Goal: Information Seeking & Learning: Check status

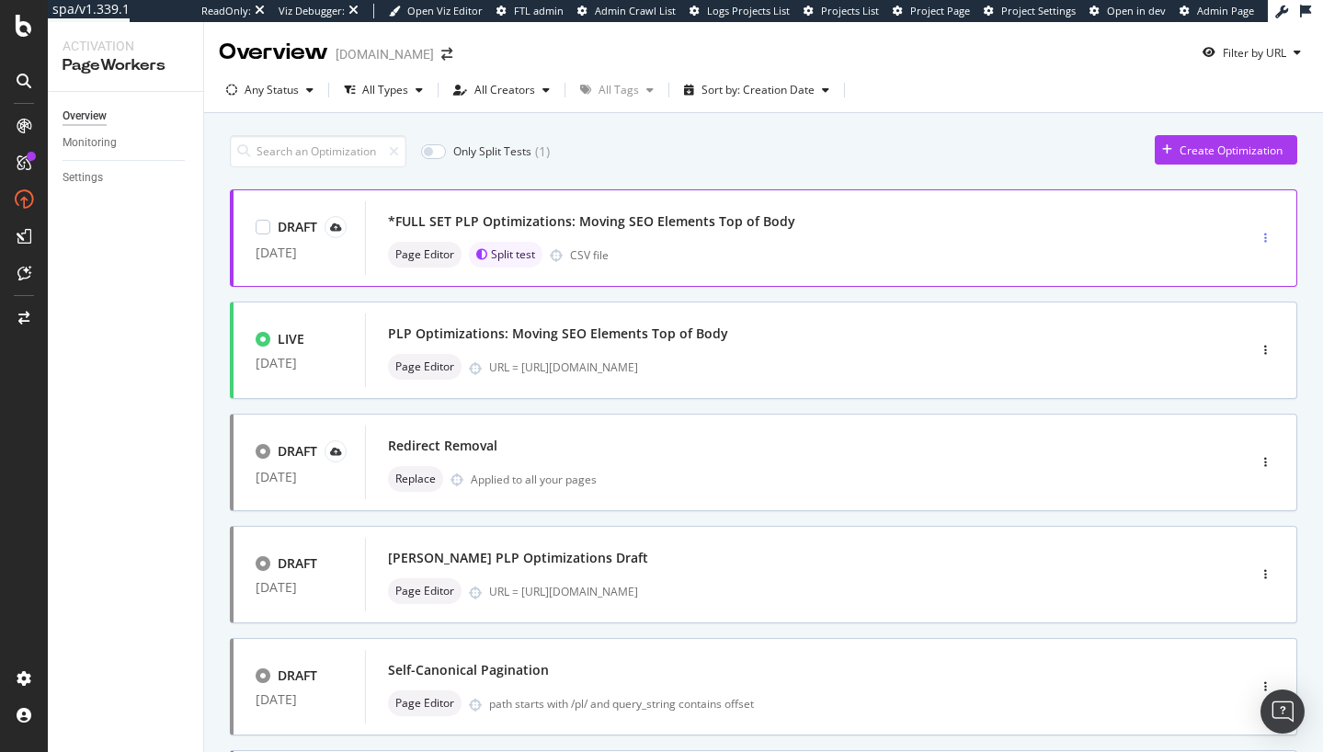
click at [1266, 237] on icon "button" at bounding box center [1265, 238] width 3 height 11
click at [1237, 278] on div "Edit" at bounding box center [1237, 274] width 19 height 16
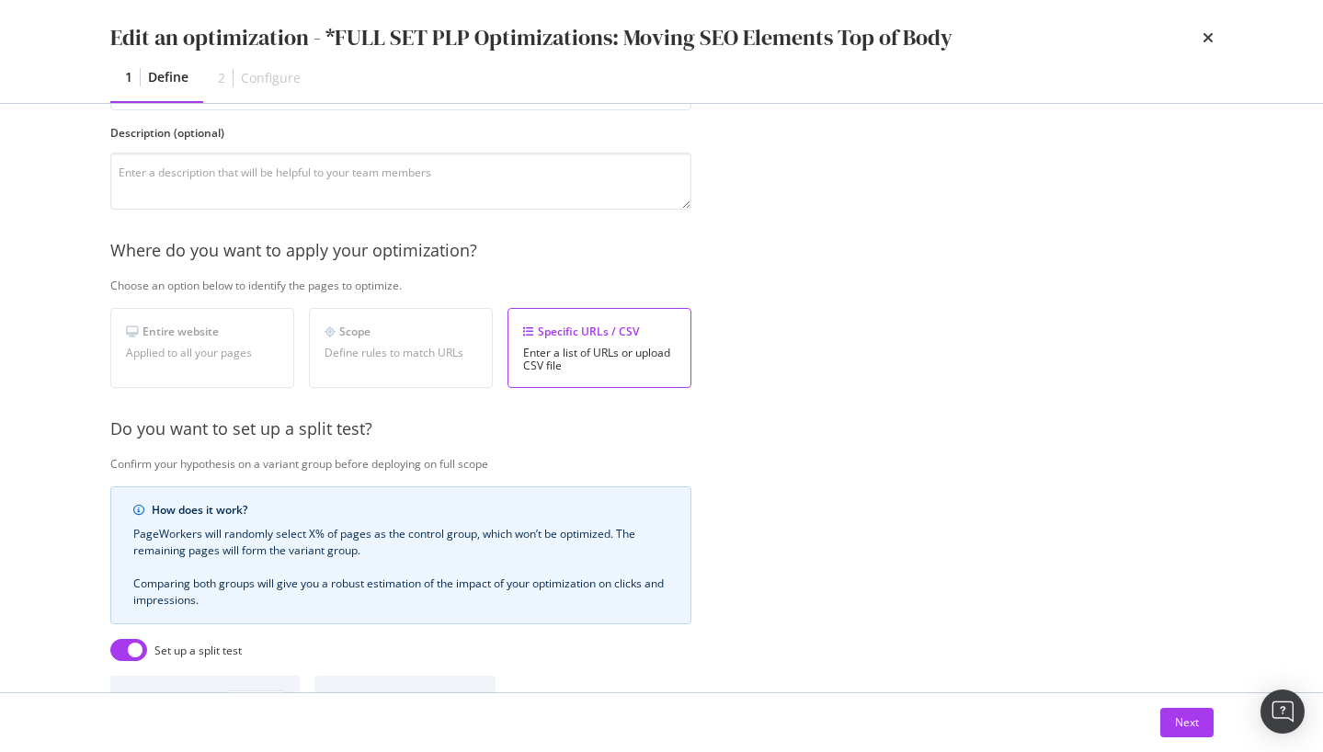
scroll to position [427, 0]
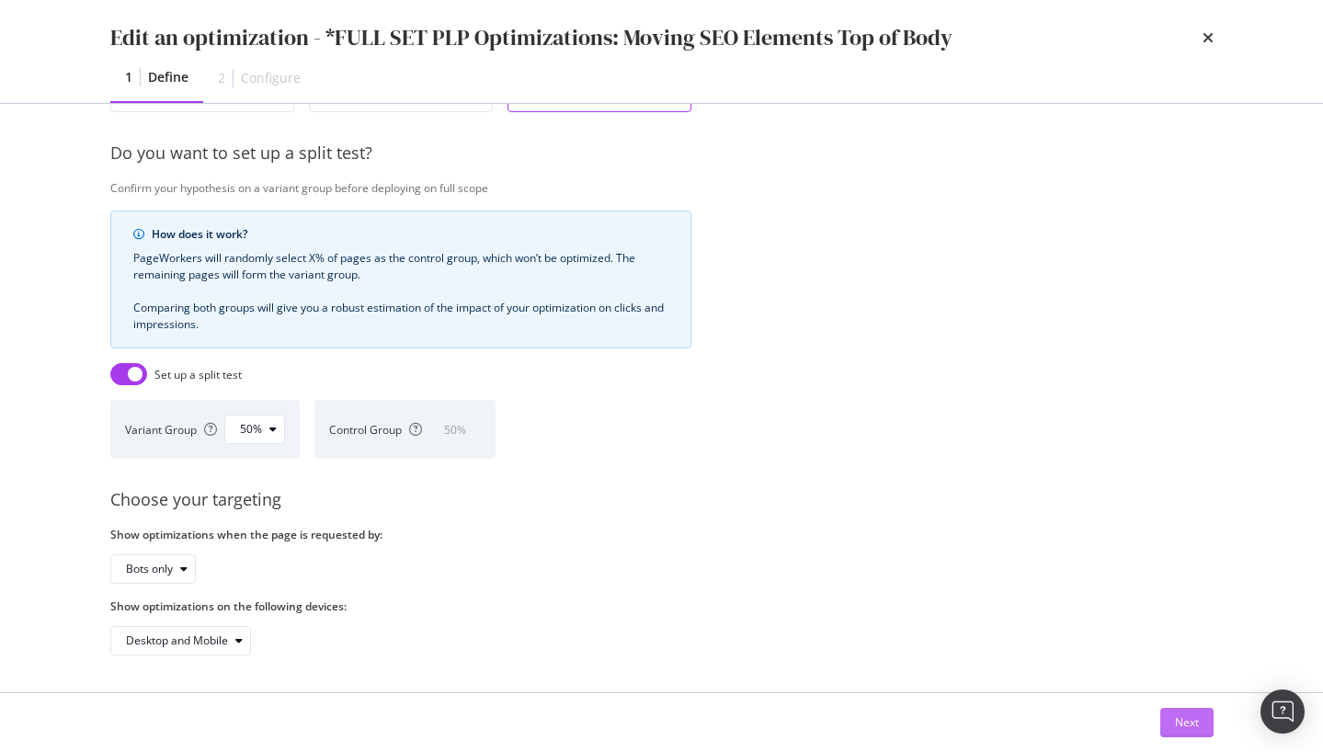
click at [1178, 715] on div "Next" at bounding box center [1187, 722] width 24 height 16
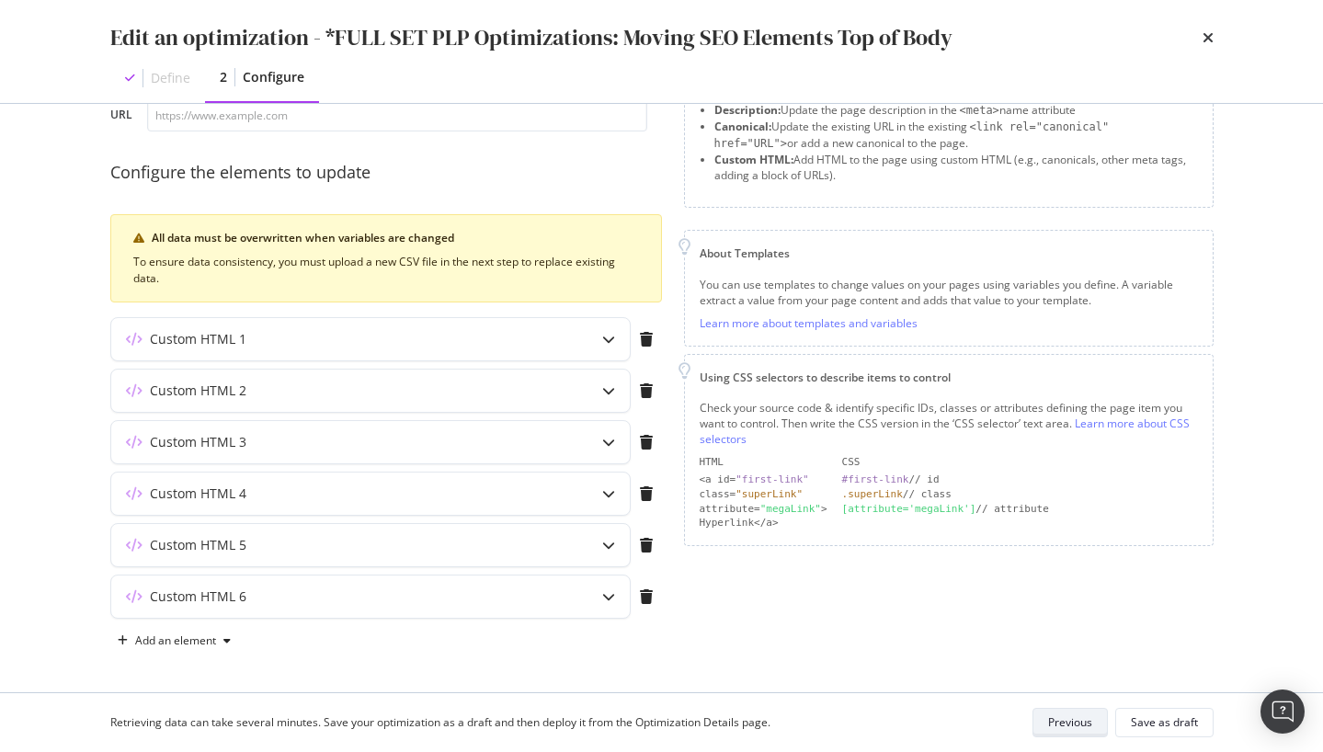
scroll to position [119, 0]
click at [1072, 714] on div "Previous" at bounding box center [1070, 722] width 44 height 16
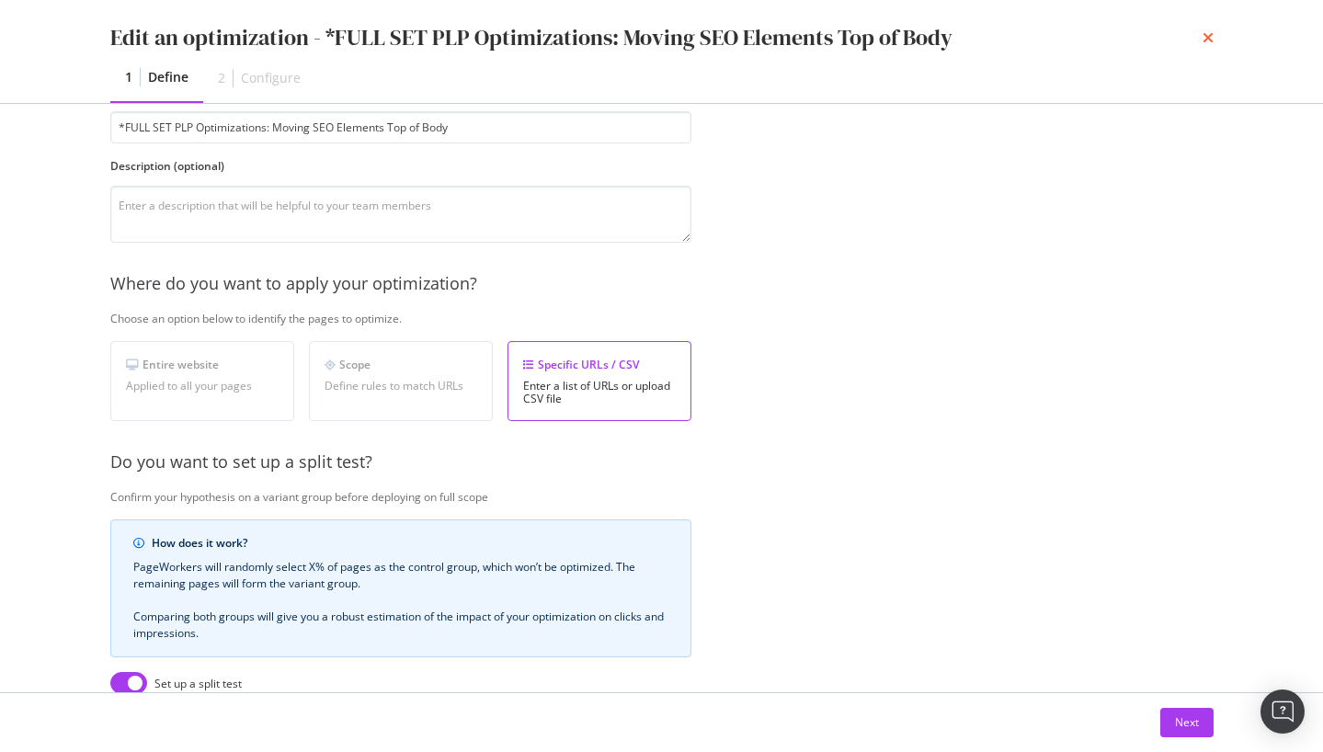
click at [1208, 38] on icon "times" at bounding box center [1207, 37] width 11 height 15
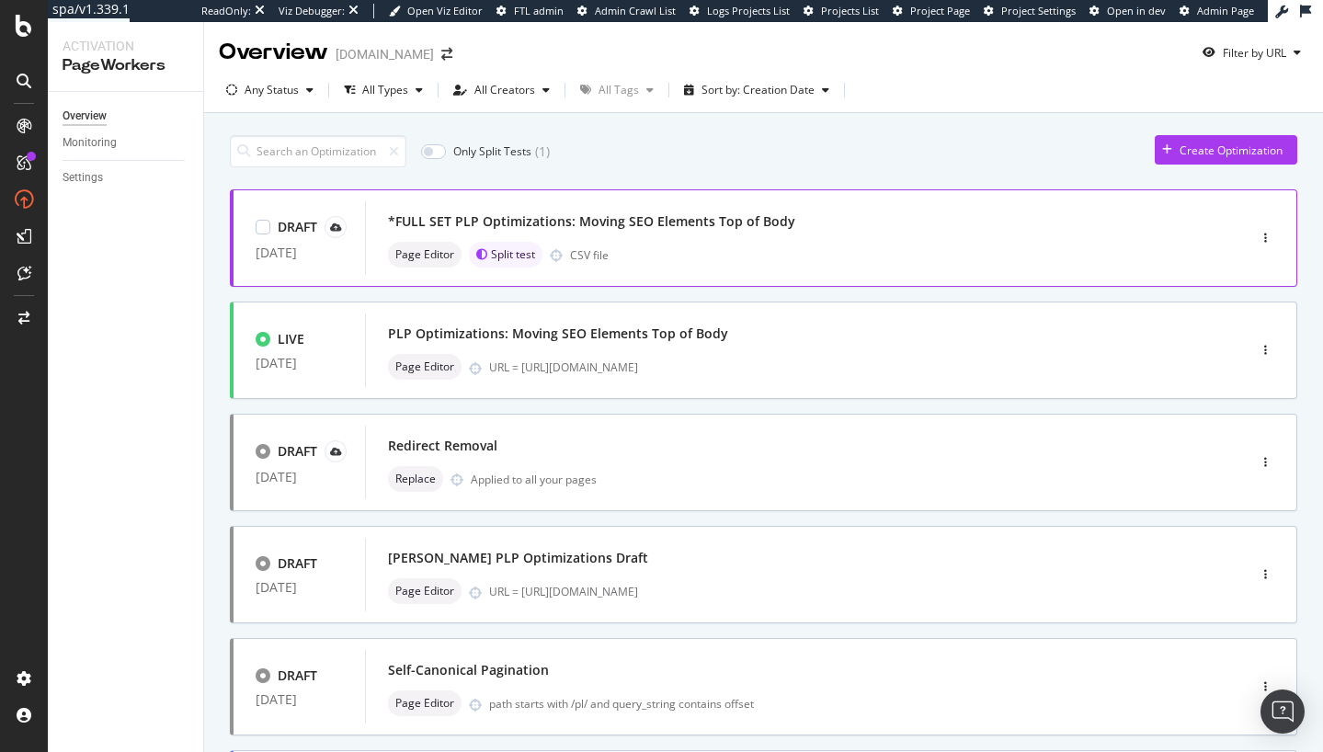
click at [1092, 246] on div "Page Editor Split test CSV file" at bounding box center [778, 255] width 780 height 26
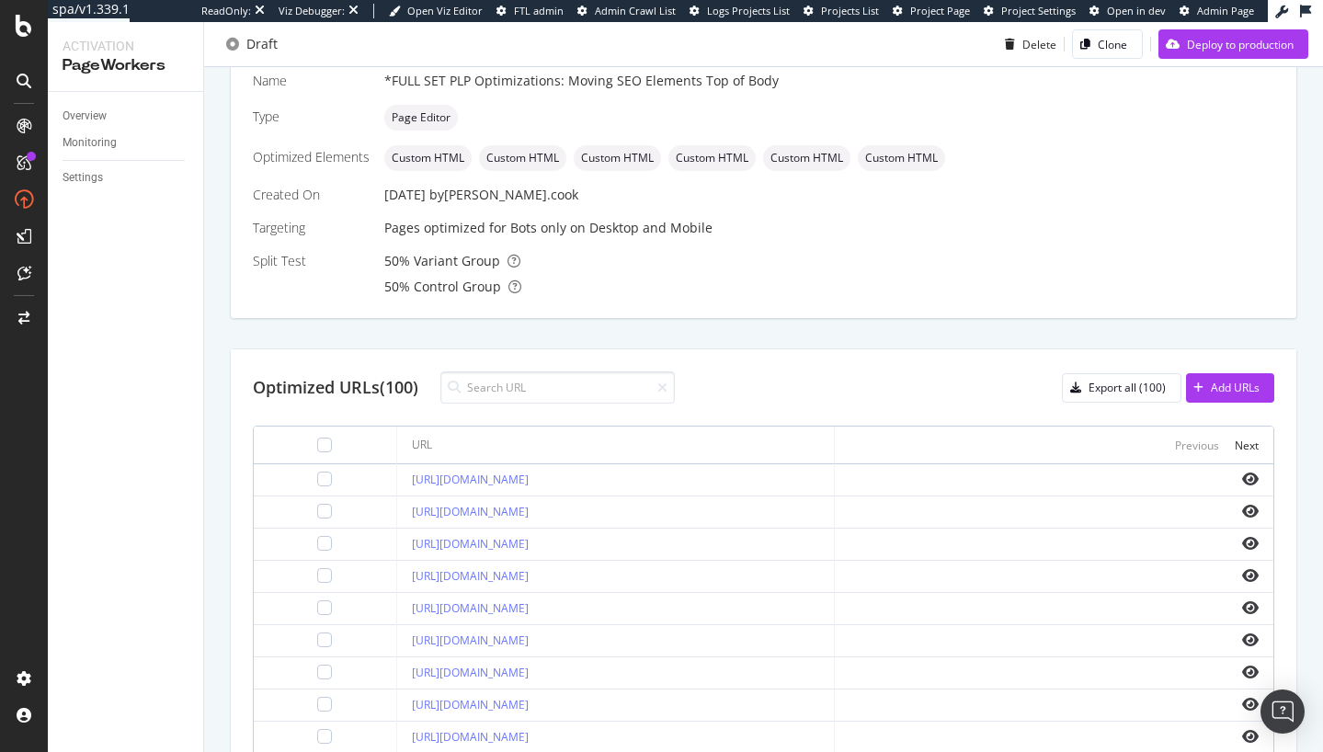
scroll to position [434, 0]
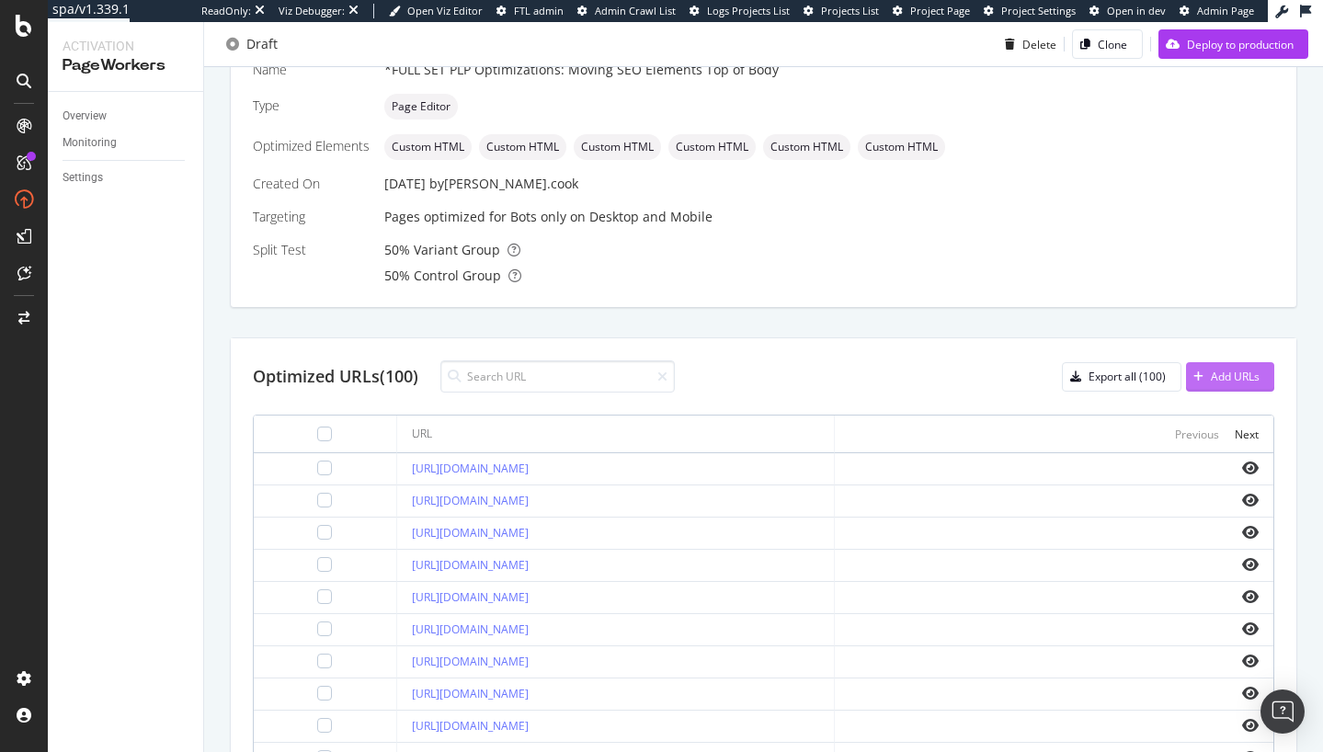
click at [1216, 385] on div "Add URLs" at bounding box center [1223, 377] width 74 height 28
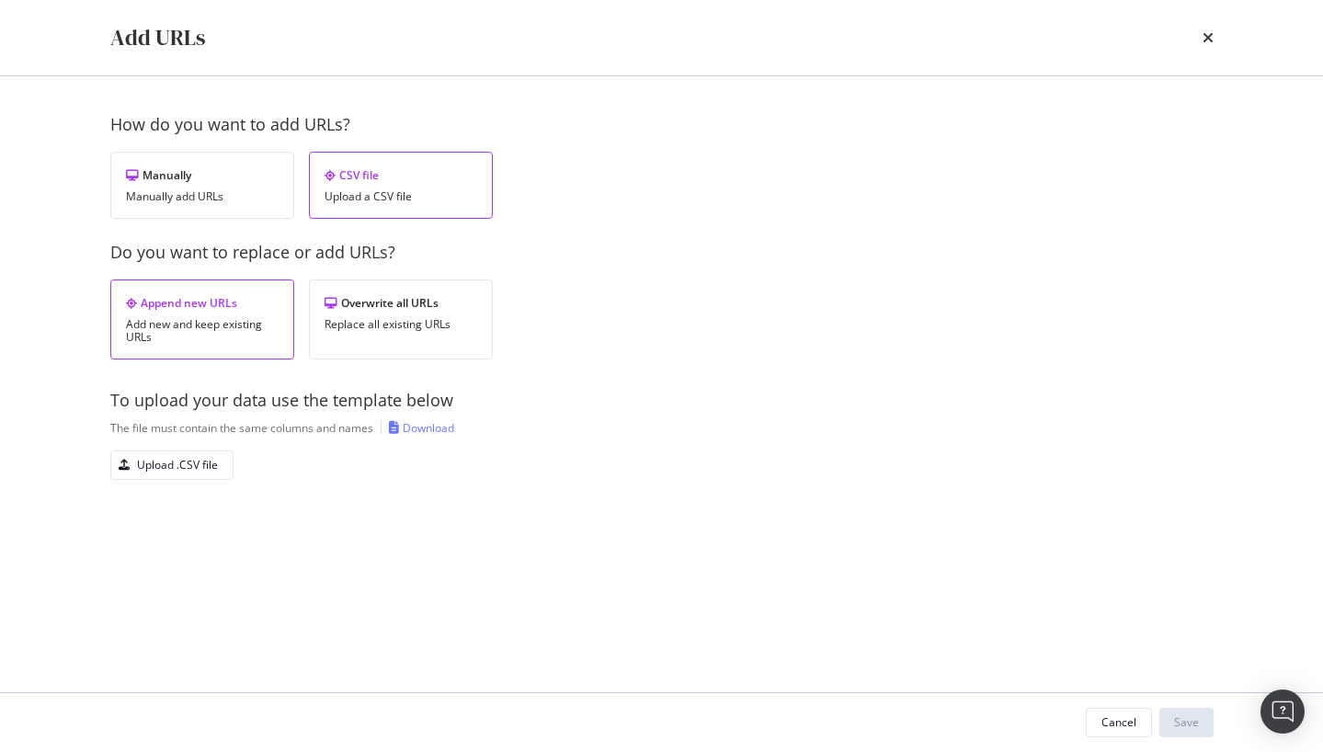
click at [425, 423] on div "Download" at bounding box center [428, 428] width 51 height 16
click at [155, 464] on div "Upload .CSV file" at bounding box center [177, 465] width 81 height 16
click at [373, 346] on div "Overwrite all URLs Replace all existing URLs" at bounding box center [401, 319] width 184 height 80
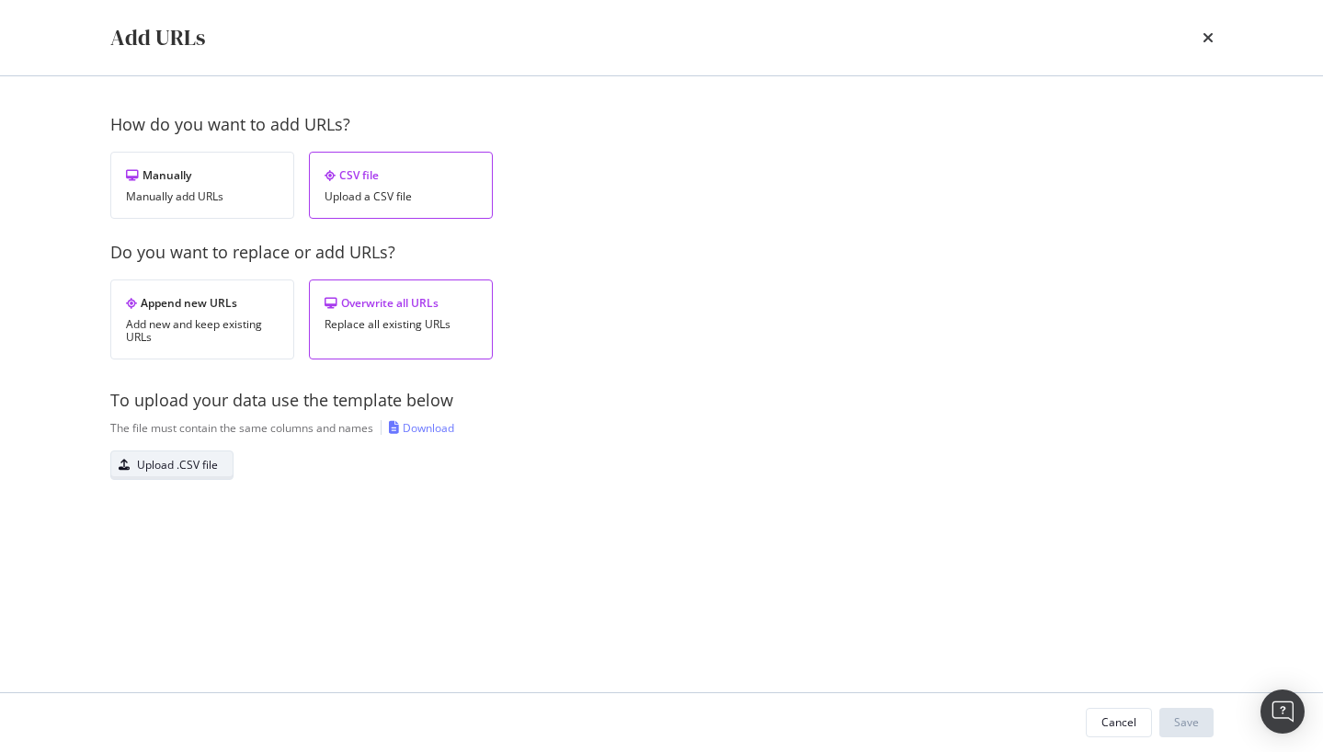
click at [147, 459] on div "Upload .CSV file" at bounding box center [177, 465] width 81 height 16
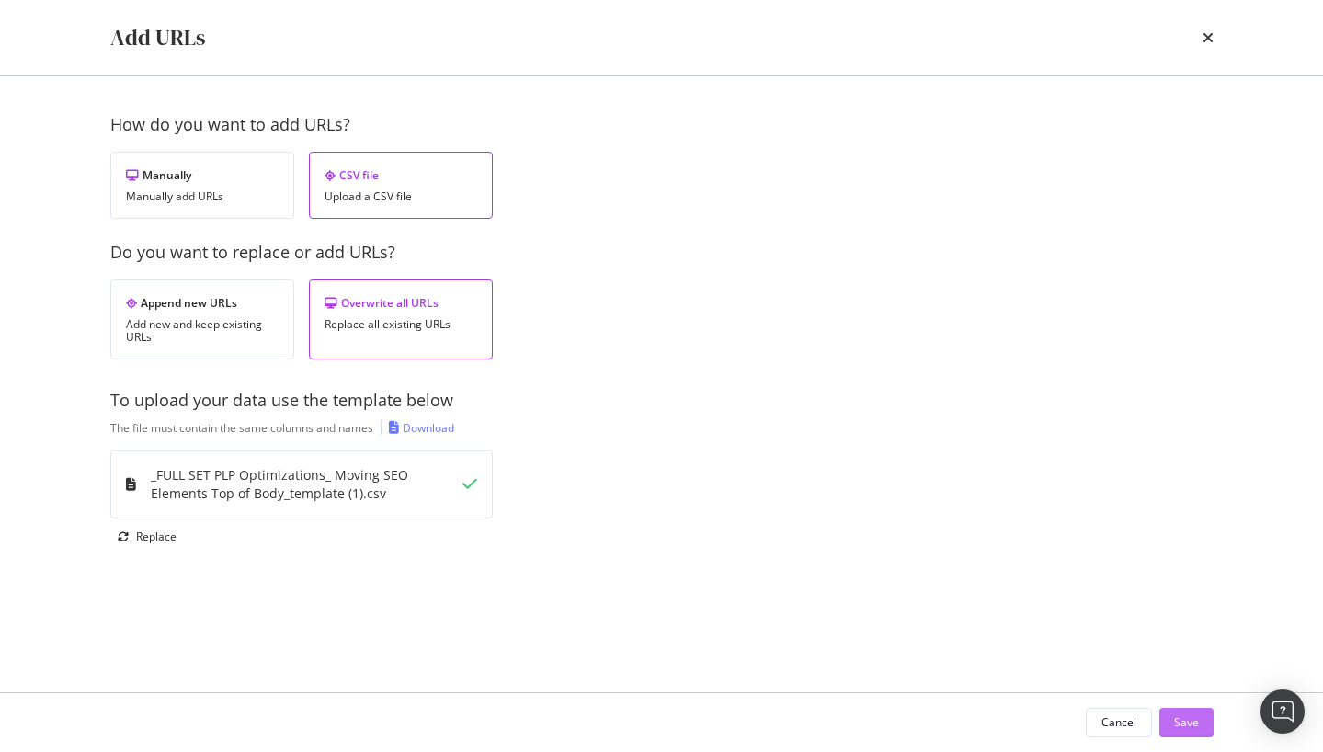
click at [1179, 711] on div "Save" at bounding box center [1186, 723] width 25 height 28
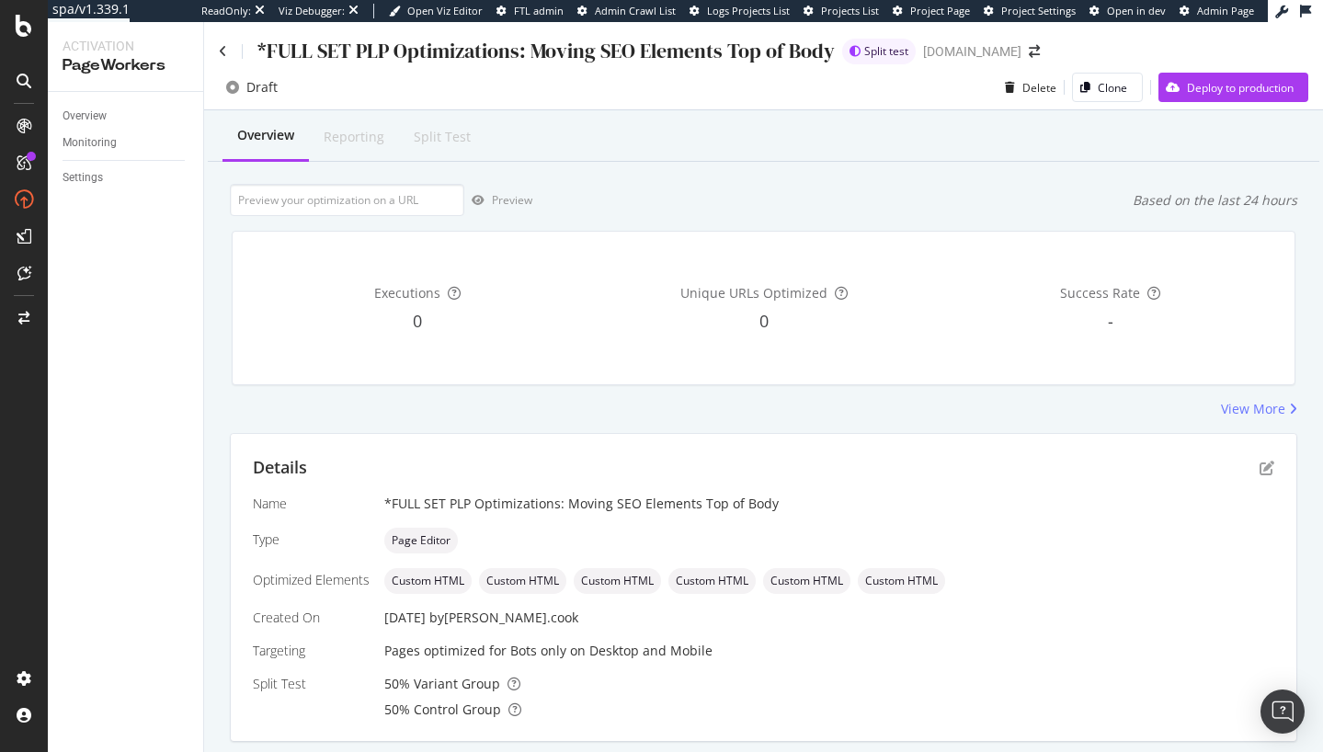
click at [886, 200] on div "Preview Based on the last 24 hours" at bounding box center [763, 200] width 1067 height 32
click at [214, 47] on div "*FULL SET PLP Optimizations: Moving SEO Elements Top of Body Split test www.low…" at bounding box center [763, 43] width 1119 height 43
click at [222, 48] on icon at bounding box center [223, 51] width 8 height 13
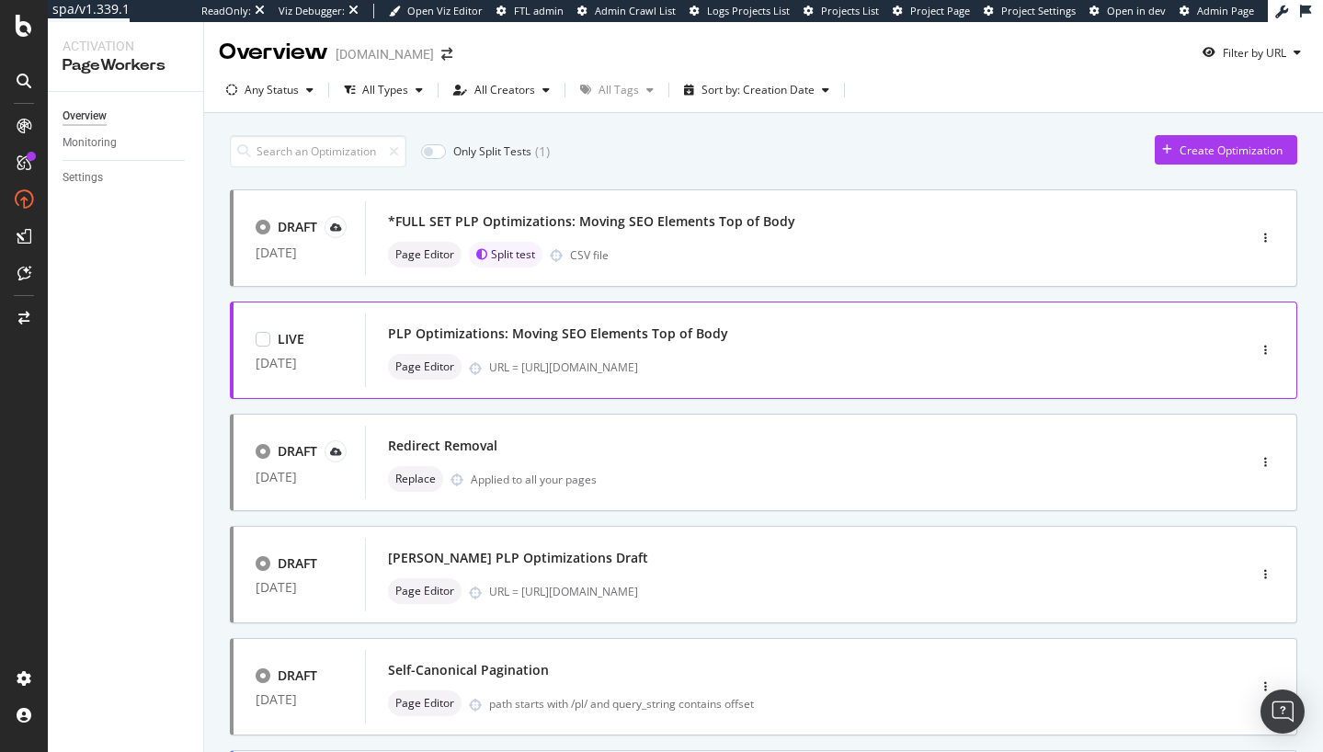
click at [598, 336] on div "PLP Optimizations: Moving SEO Elements Top of Body" at bounding box center [558, 333] width 340 height 18
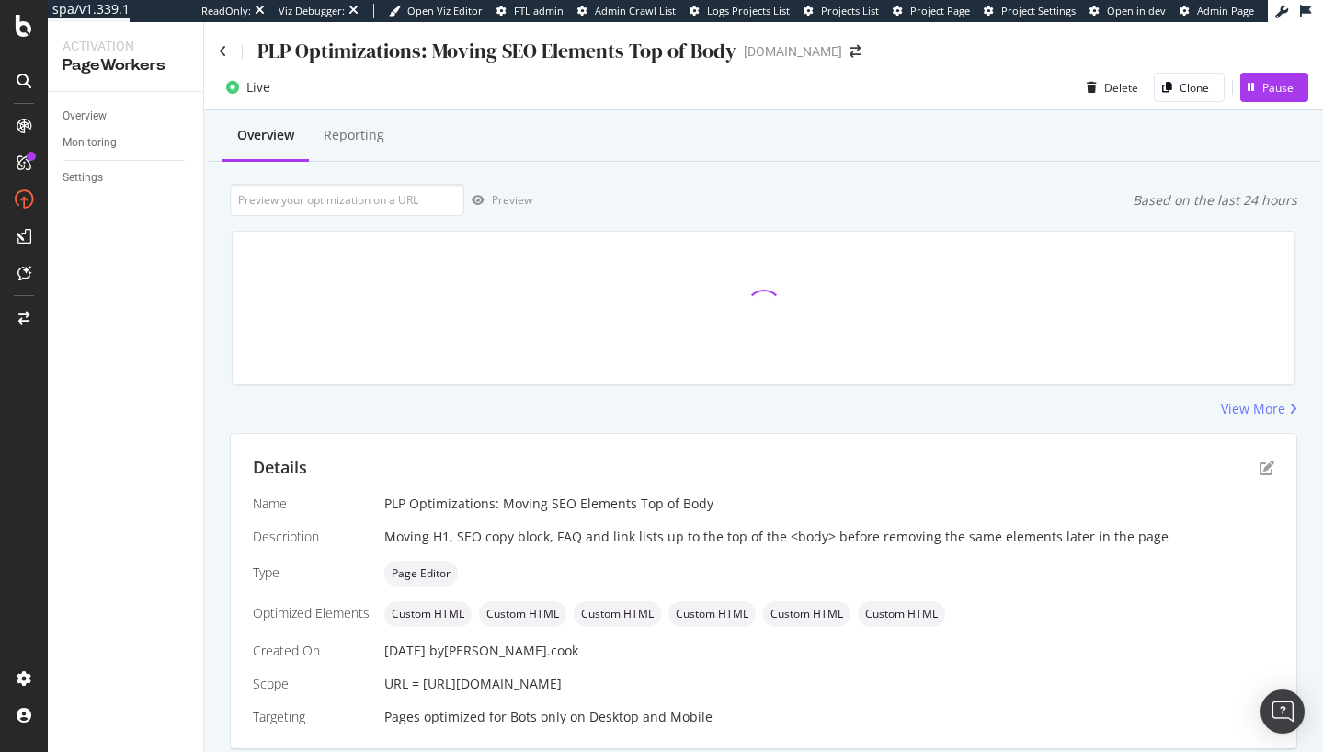
scroll to position [62, 0]
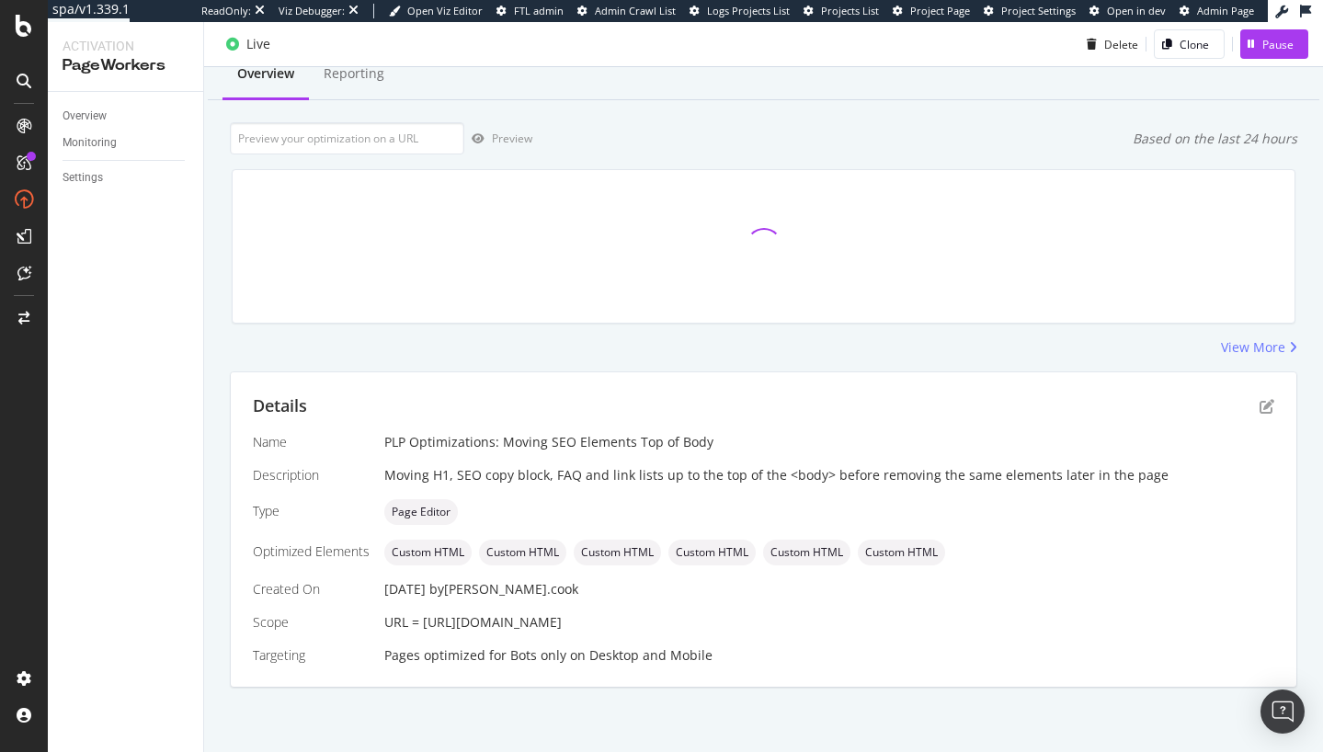
drag, startPoint x: 423, startPoint y: 625, endPoint x: 1145, endPoint y: 627, distance: 722.5
click at [1145, 627] on div "URL = https://www.lowes.com/pl/bathroom-vanities-vanity-tops/bathroom-vanities/…" at bounding box center [829, 622] width 890 height 18
copy span "https://www.lowes.com/pl/bathroom-vanities-vanity-tops/bathroom-vanities/bathro…"
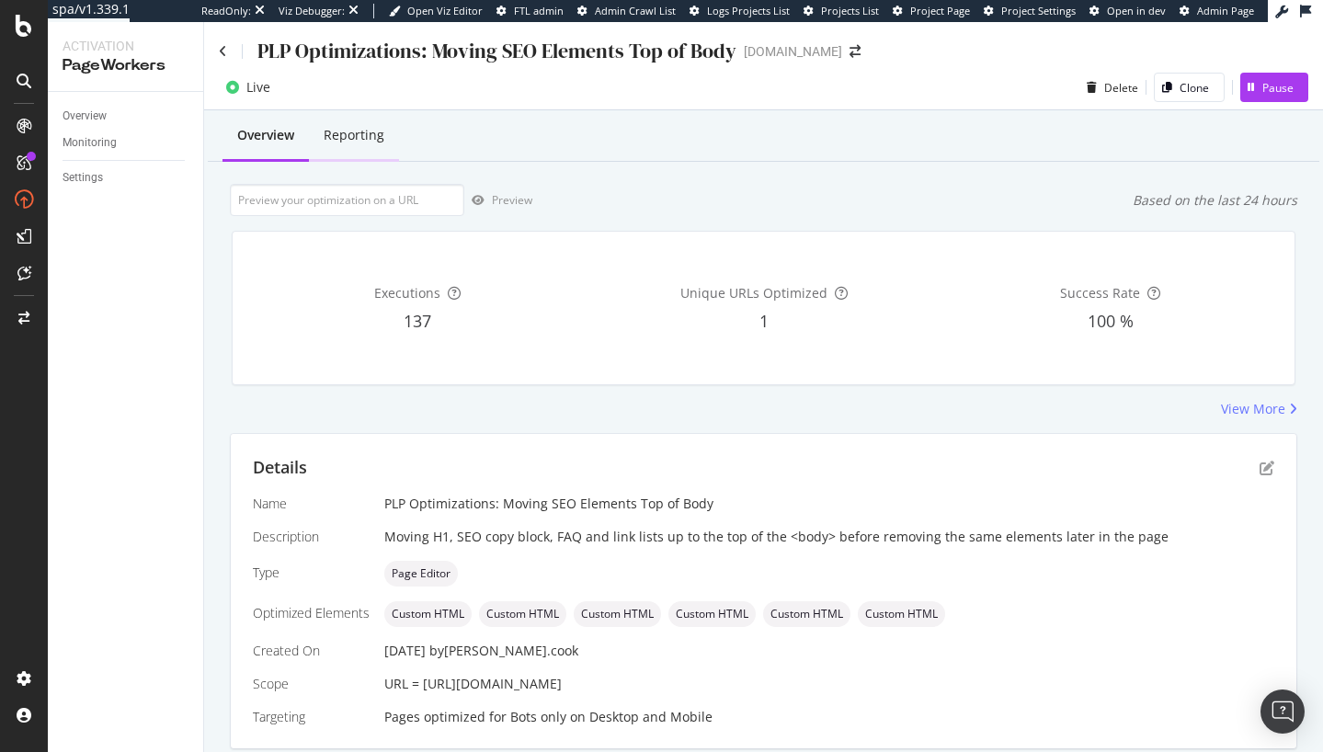
click at [352, 142] on div "Reporting" at bounding box center [354, 135] width 61 height 18
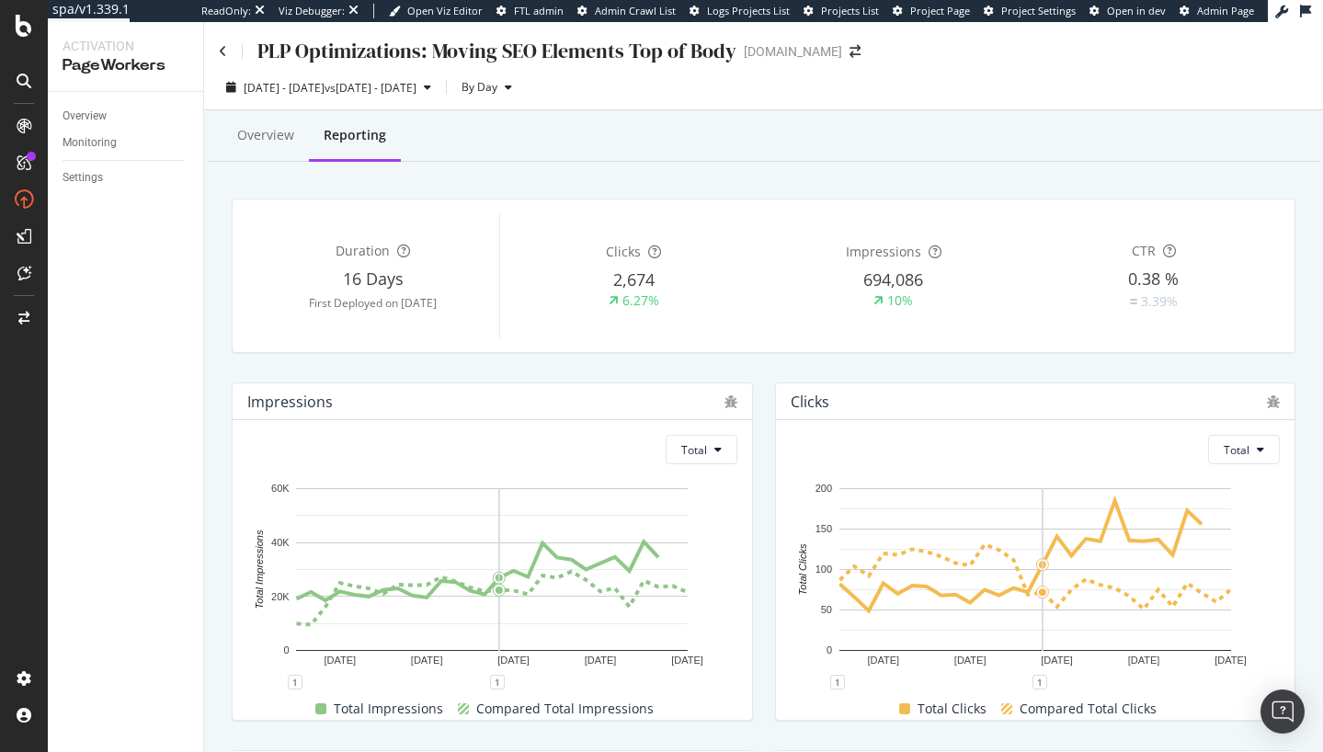
click at [385, 348] on div "Duration 16 Days First Deployed on 2025 Sep. 24th Clicks 2,674 6.27% Impression…" at bounding box center [764, 275] width 1062 height 153
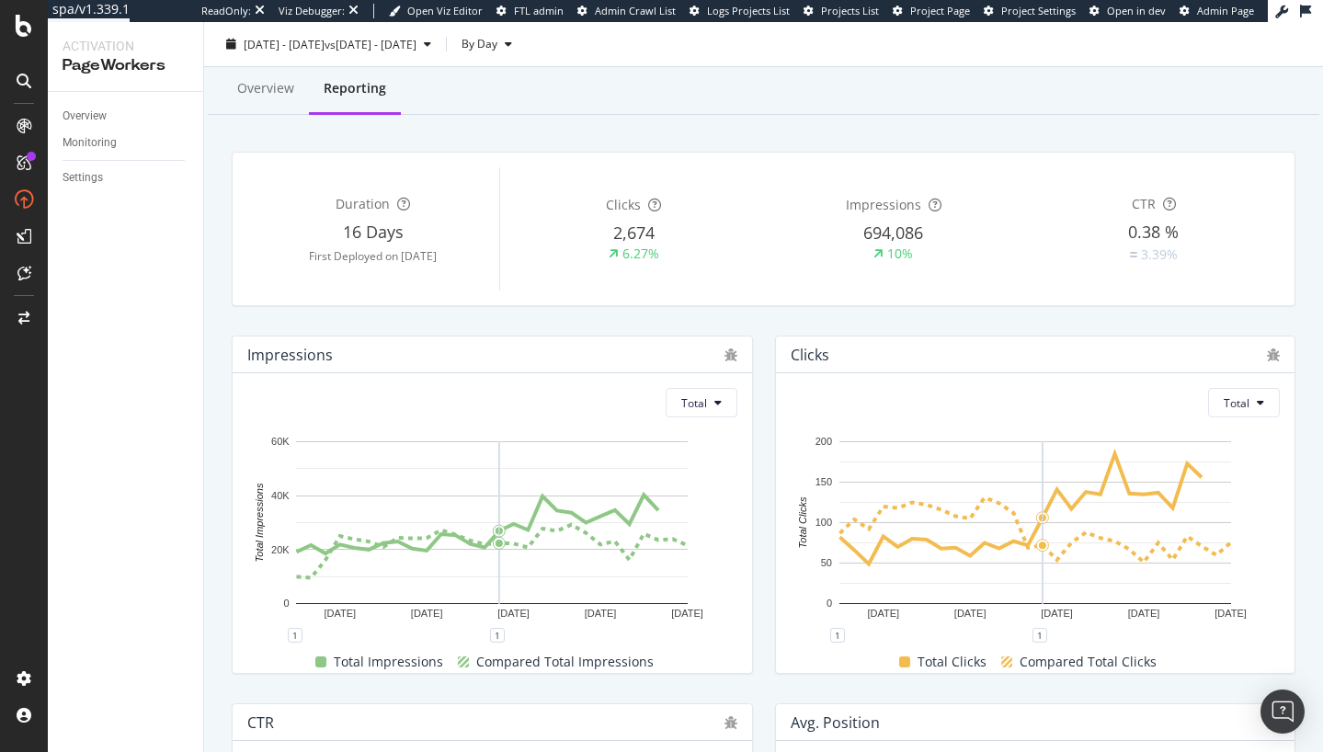
scroll to position [48, 0]
click at [1037, 108] on div "Overview Reporting" at bounding box center [763, 89] width 1111 height 50
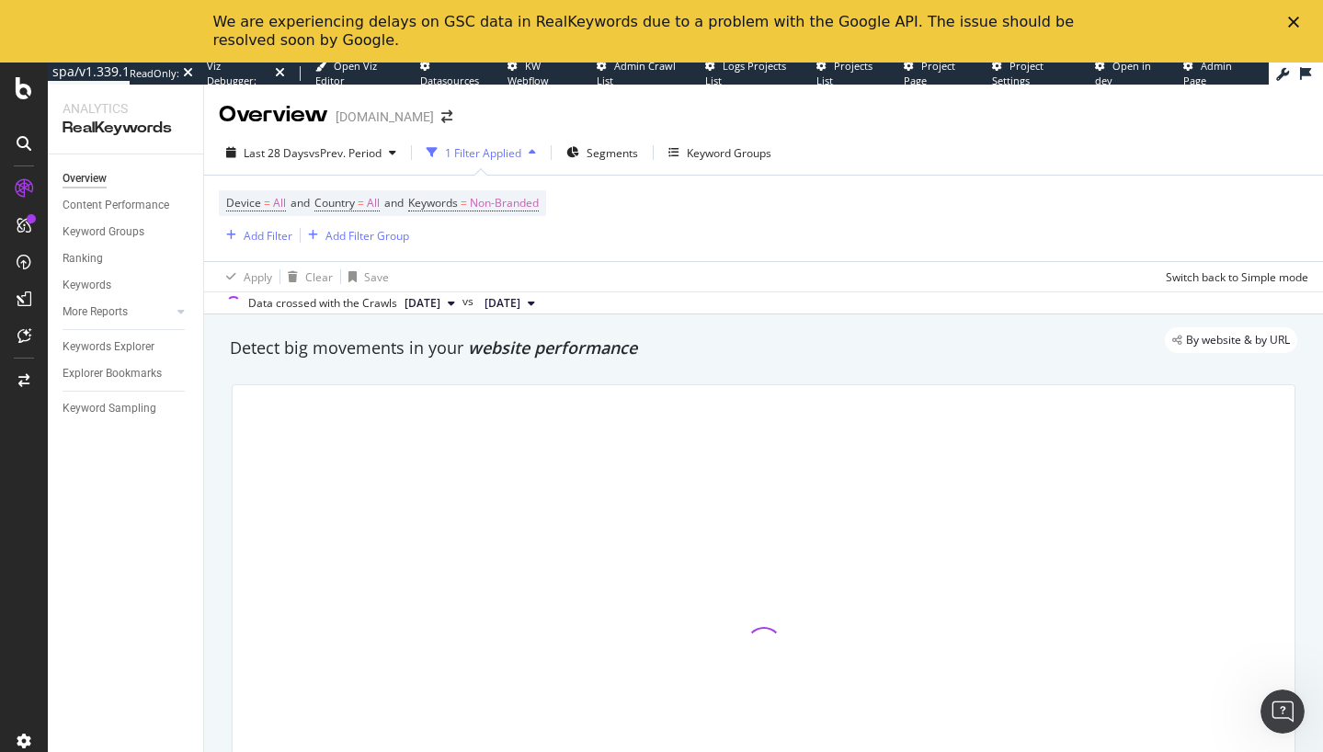
click at [614, 359] on span "website performance" at bounding box center [552, 347] width 169 height 22
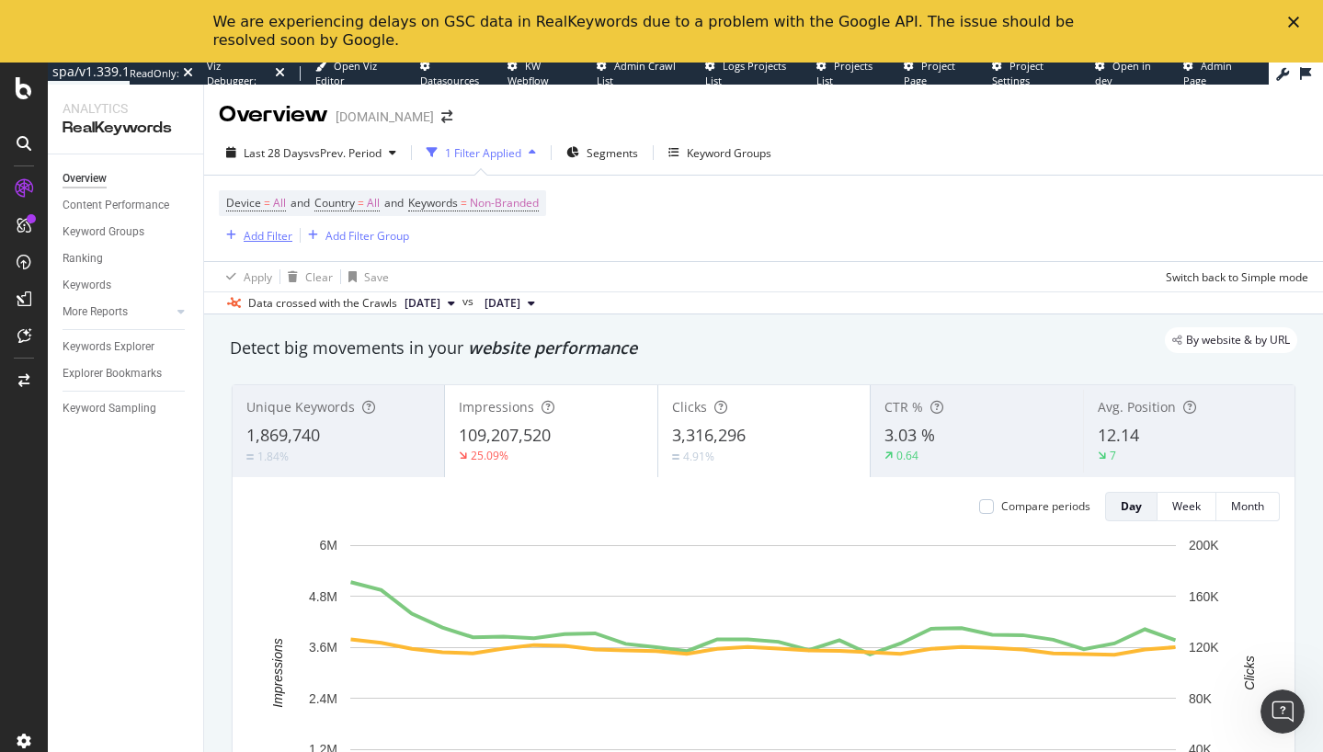
click at [242, 236] on div "button" at bounding box center [231, 235] width 25 height 11
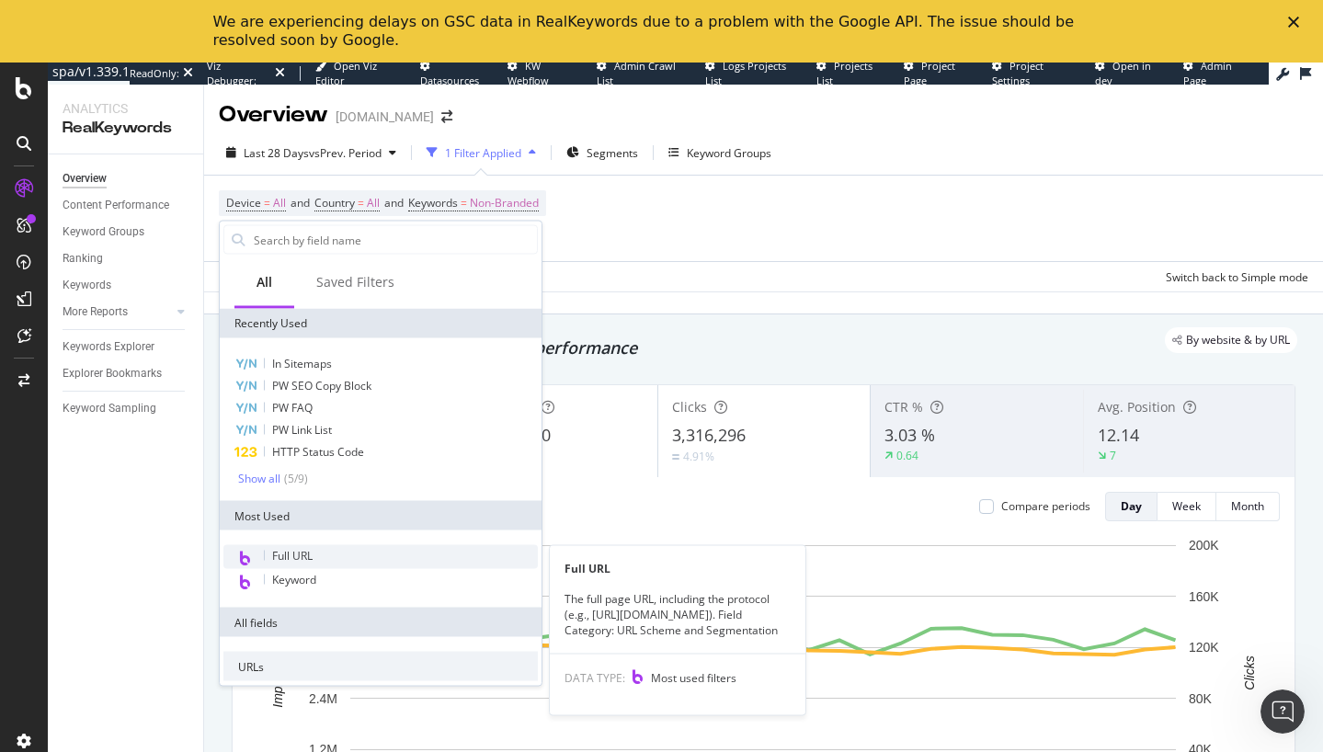
click at [314, 564] on div "Full URL" at bounding box center [380, 557] width 314 height 24
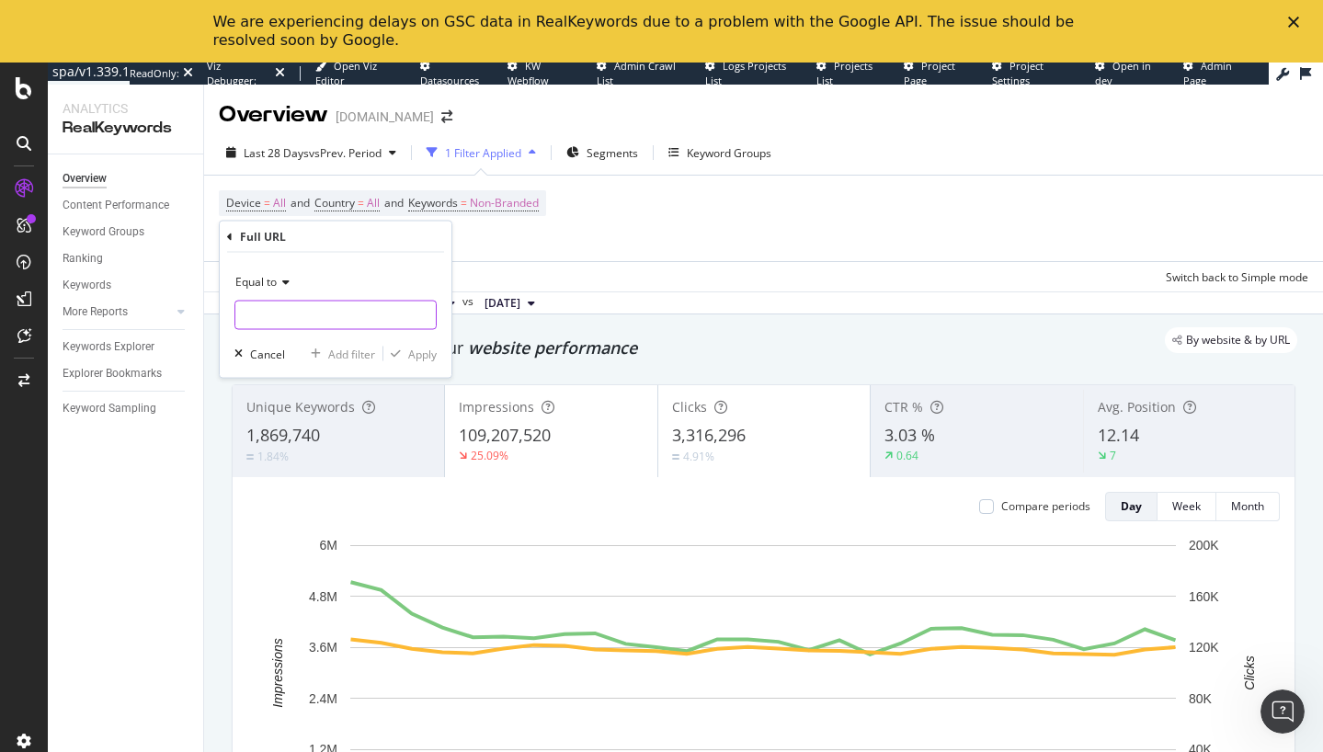
click at [330, 329] on input "text" at bounding box center [335, 315] width 200 height 29
paste input "https://app.botify.com/lowes/www.lowes.com/activation/pageworkers/optimizations…"
type input "https://app.botify.com/lowes/www.lowes.com/activation/pageworkers/optimizations…"
paste input "https://www.lowes.com/pl/bathroom-vanities-vanity-tops/bathroom-vanities/bathro…"
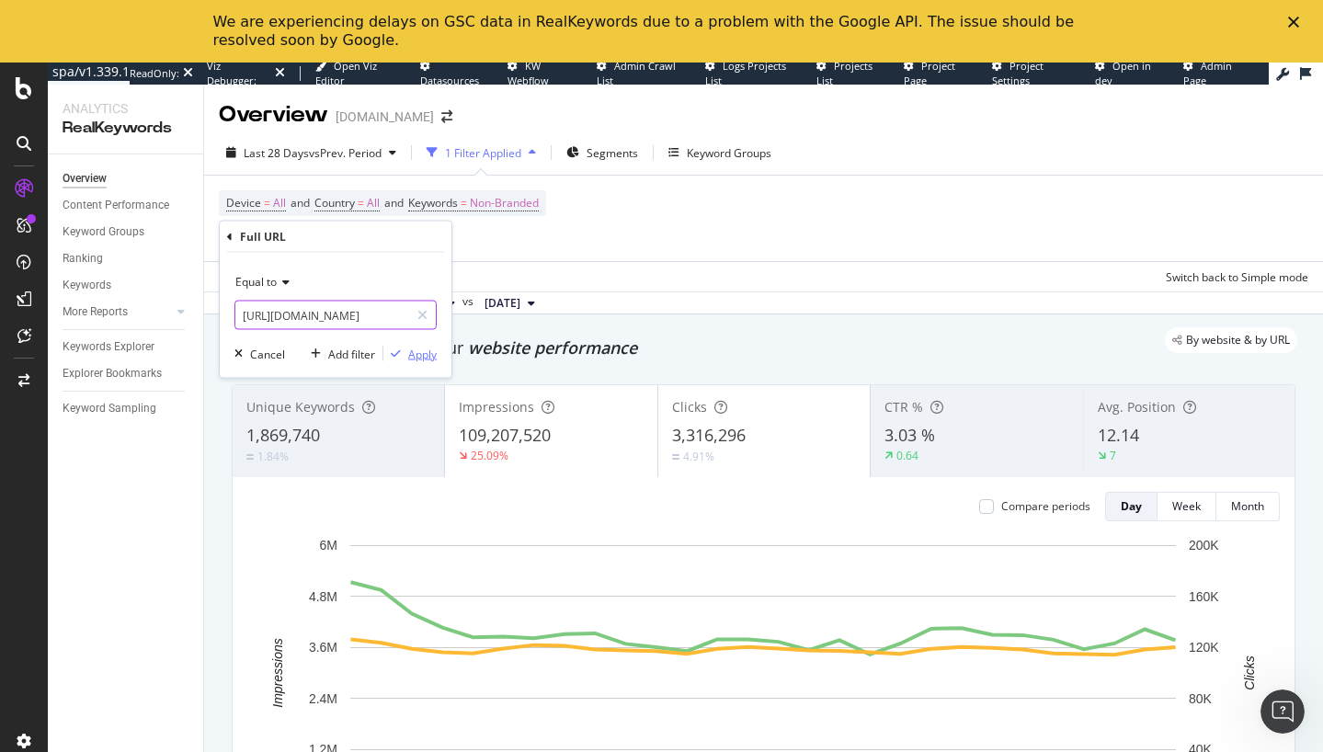
type input "https://www.lowes.com/pl/bathroom-vanities-vanity-tops/bathroom-vanities/bathro…"
click at [408, 354] on div "Apply" at bounding box center [422, 354] width 28 height 16
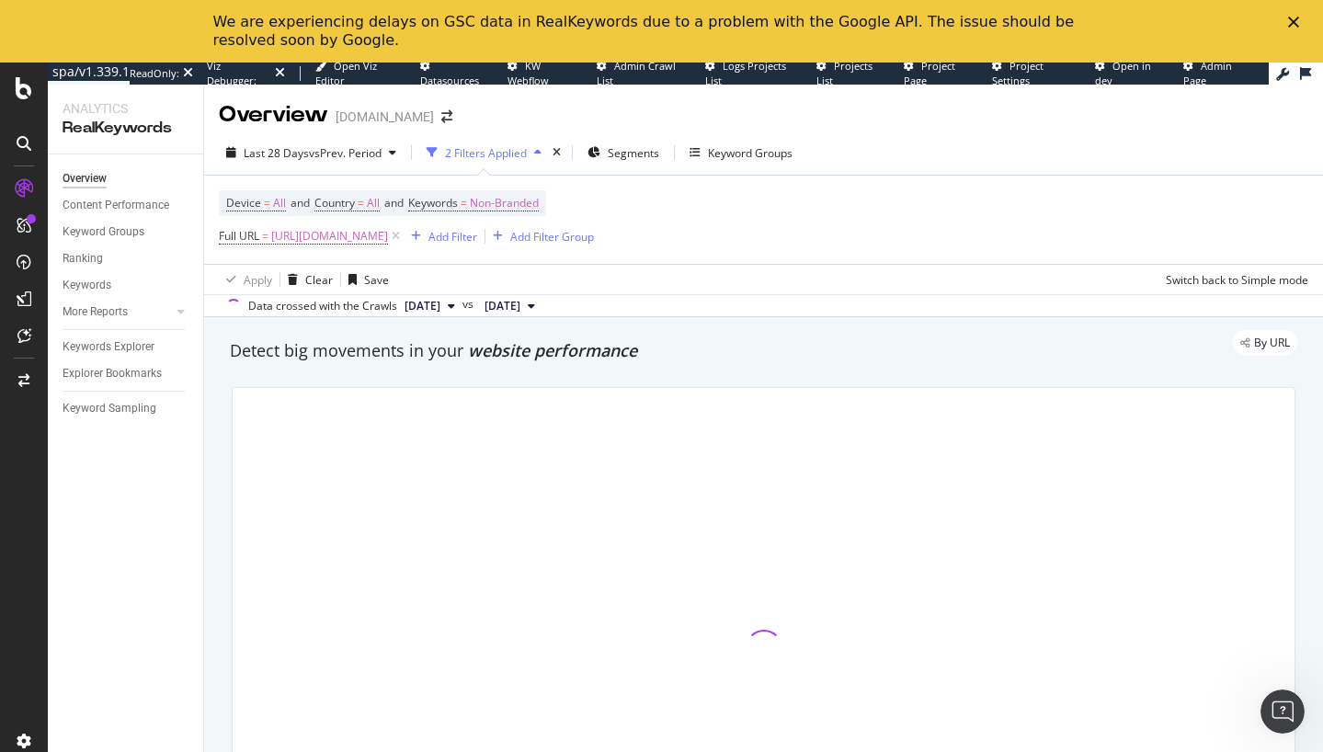
click at [662, 349] on div "By URL" at bounding box center [754, 343] width 1086 height 26
